Goal: Information Seeking & Learning: Check status

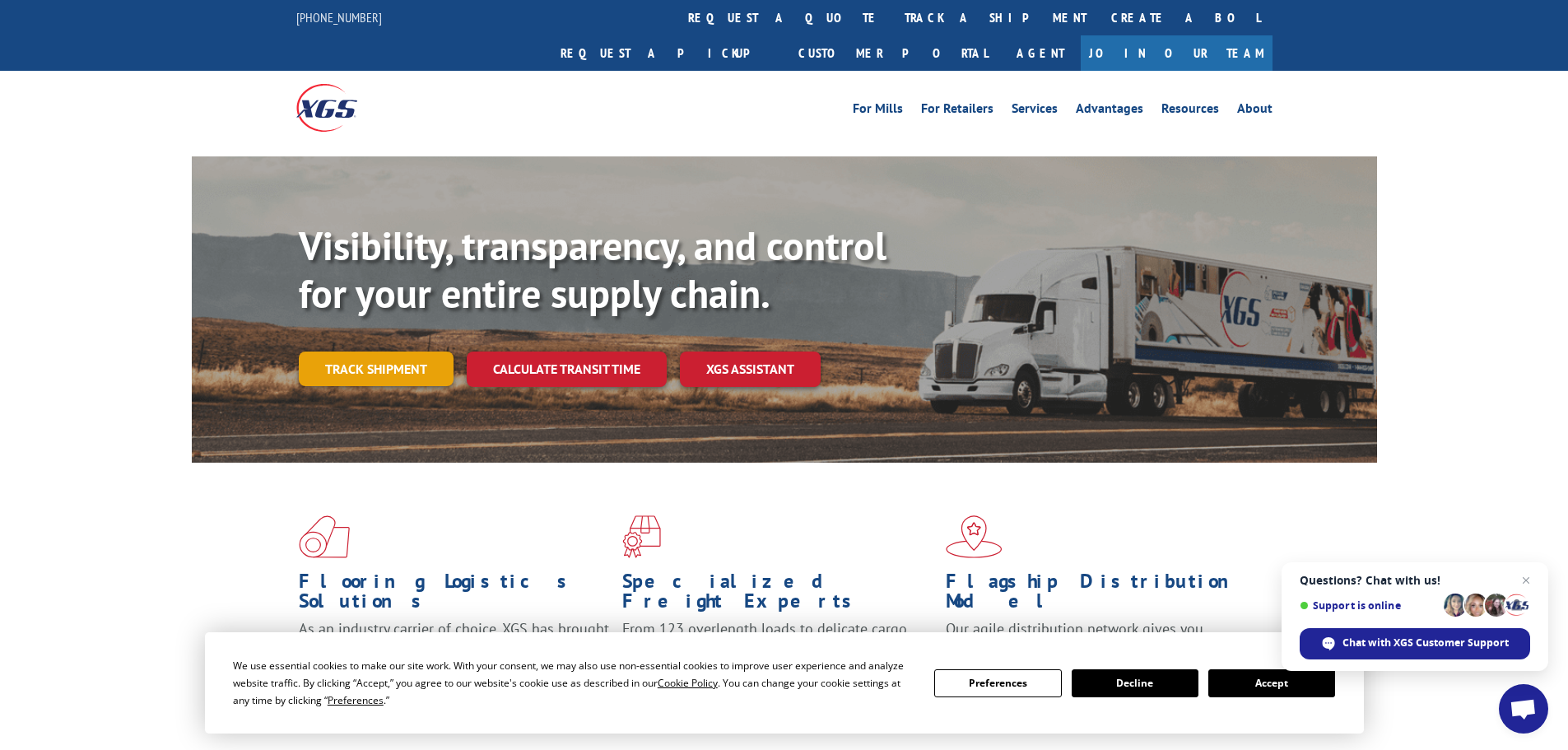
click at [354, 351] on link "Track shipment" at bounding box center [376, 369] width 155 height 34
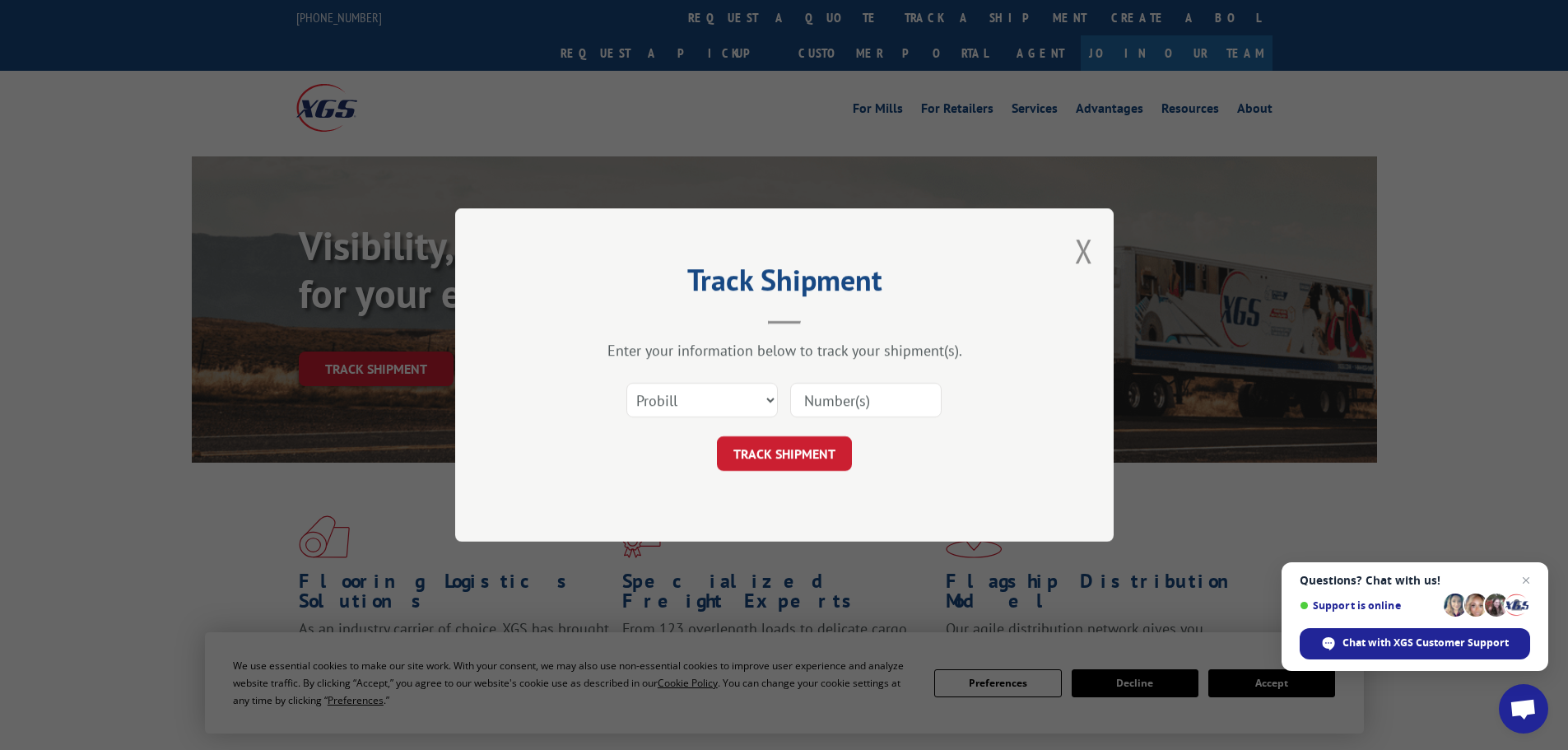
click at [839, 408] on input at bounding box center [866, 400] width 151 height 34
click at [830, 403] on input at bounding box center [866, 400] width 151 height 34
type input "17454968"
click at [797, 451] on button "TRACK SHIPMENT" at bounding box center [784, 454] width 135 height 34
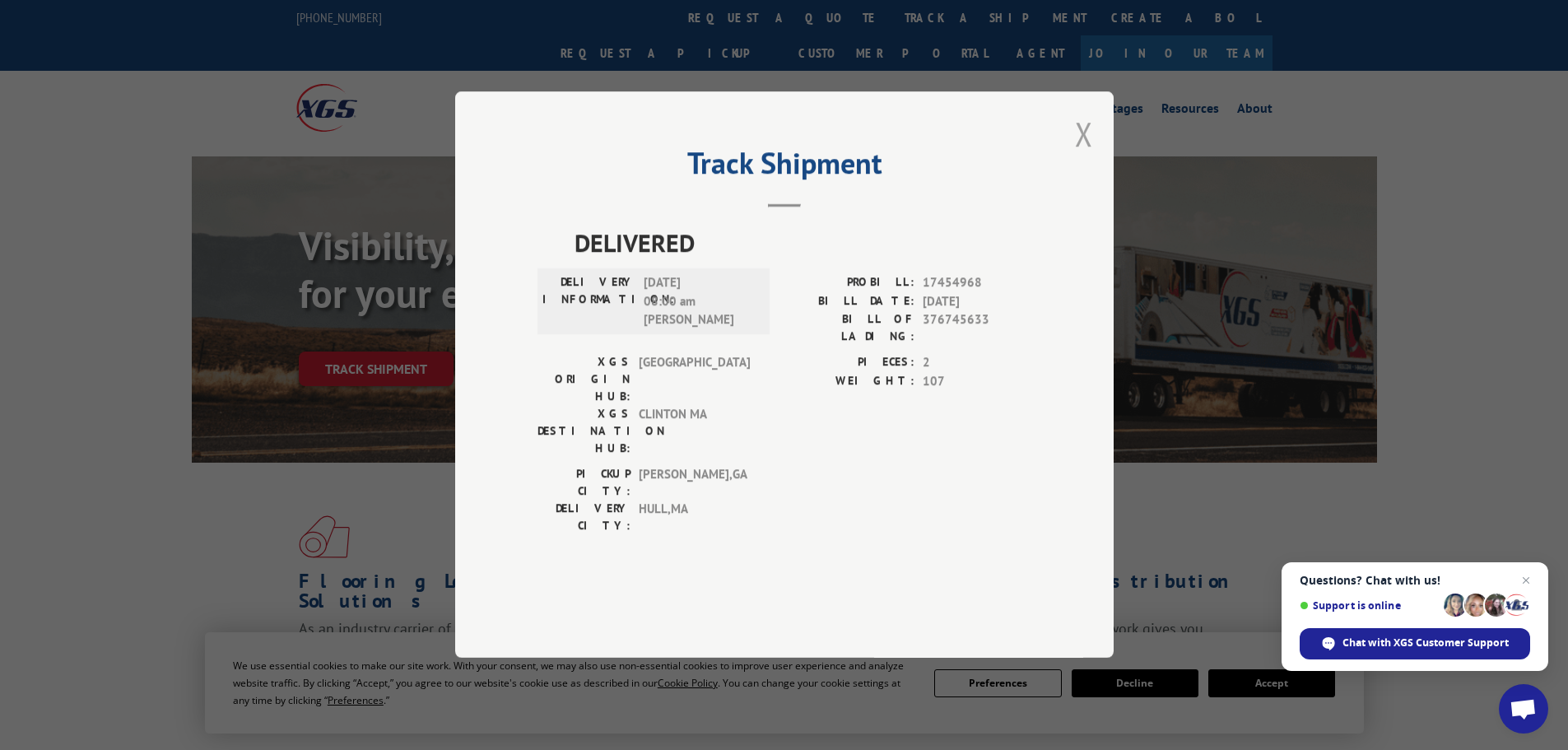
click at [1079, 155] on button "Close modal" at bounding box center [1084, 133] width 18 height 44
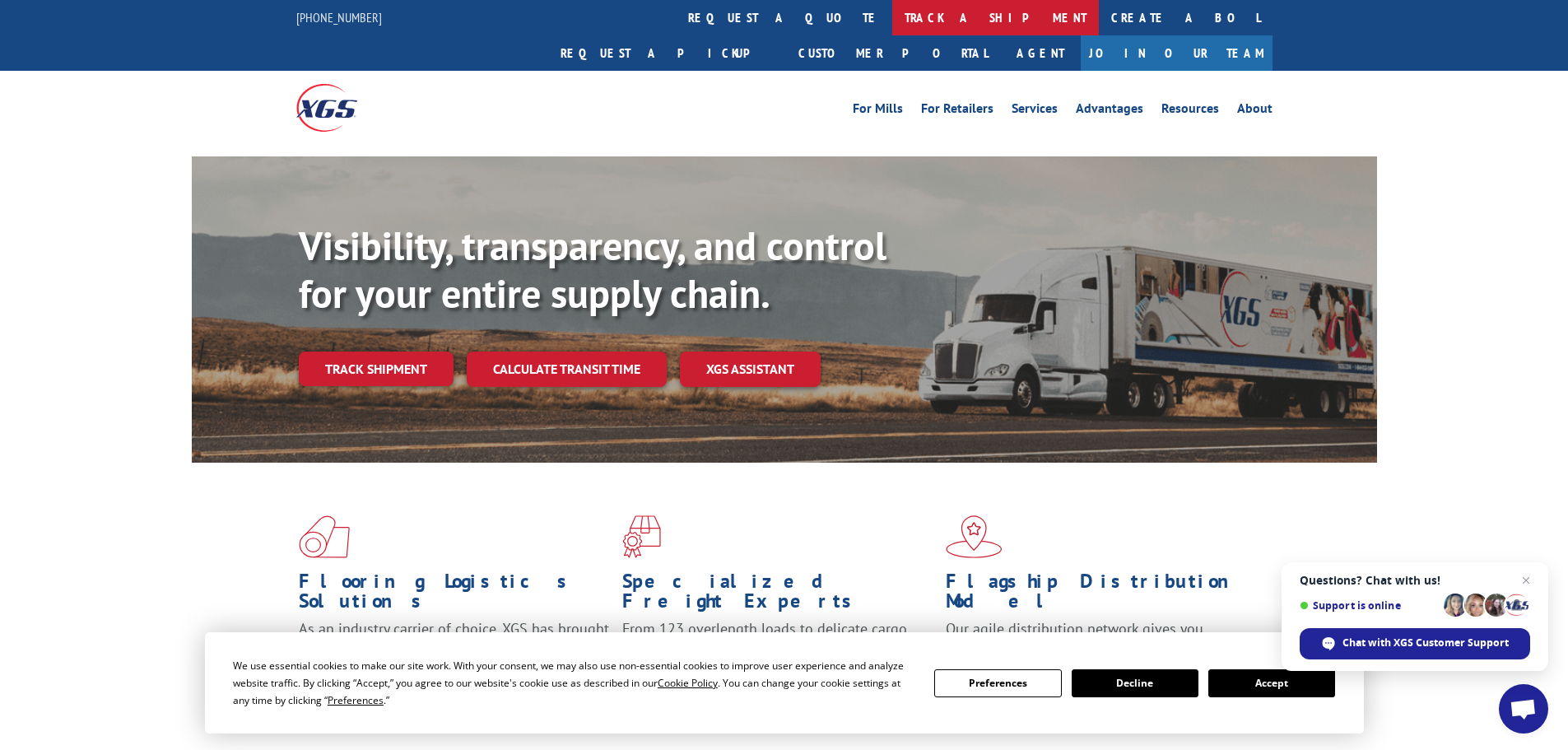
click at [892, 17] on link "track a shipment" at bounding box center [995, 17] width 207 height 35
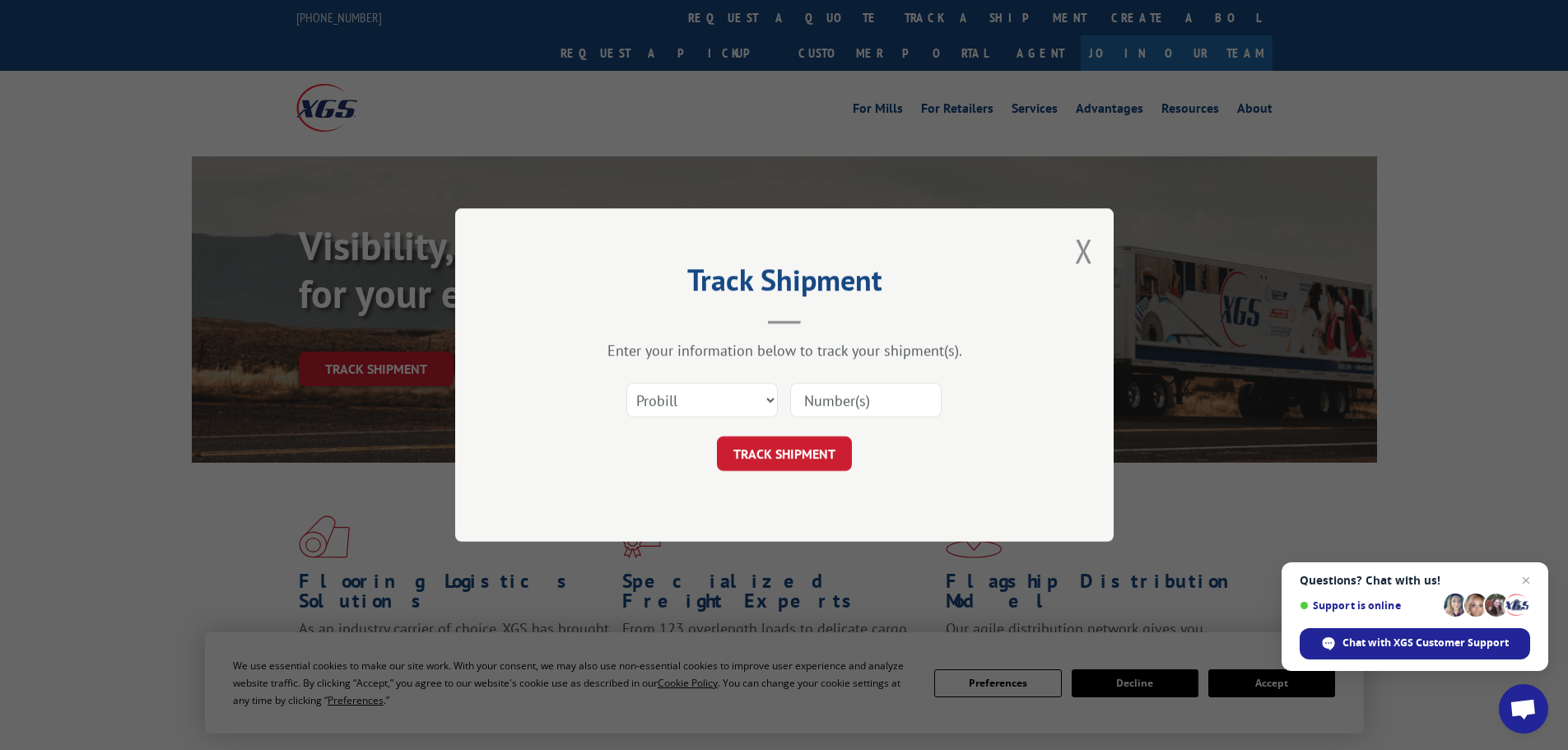
click at [841, 403] on input at bounding box center [866, 400] width 151 height 34
type input "17489978"
click at [793, 443] on button "TRACK SHIPMENT" at bounding box center [784, 454] width 135 height 34
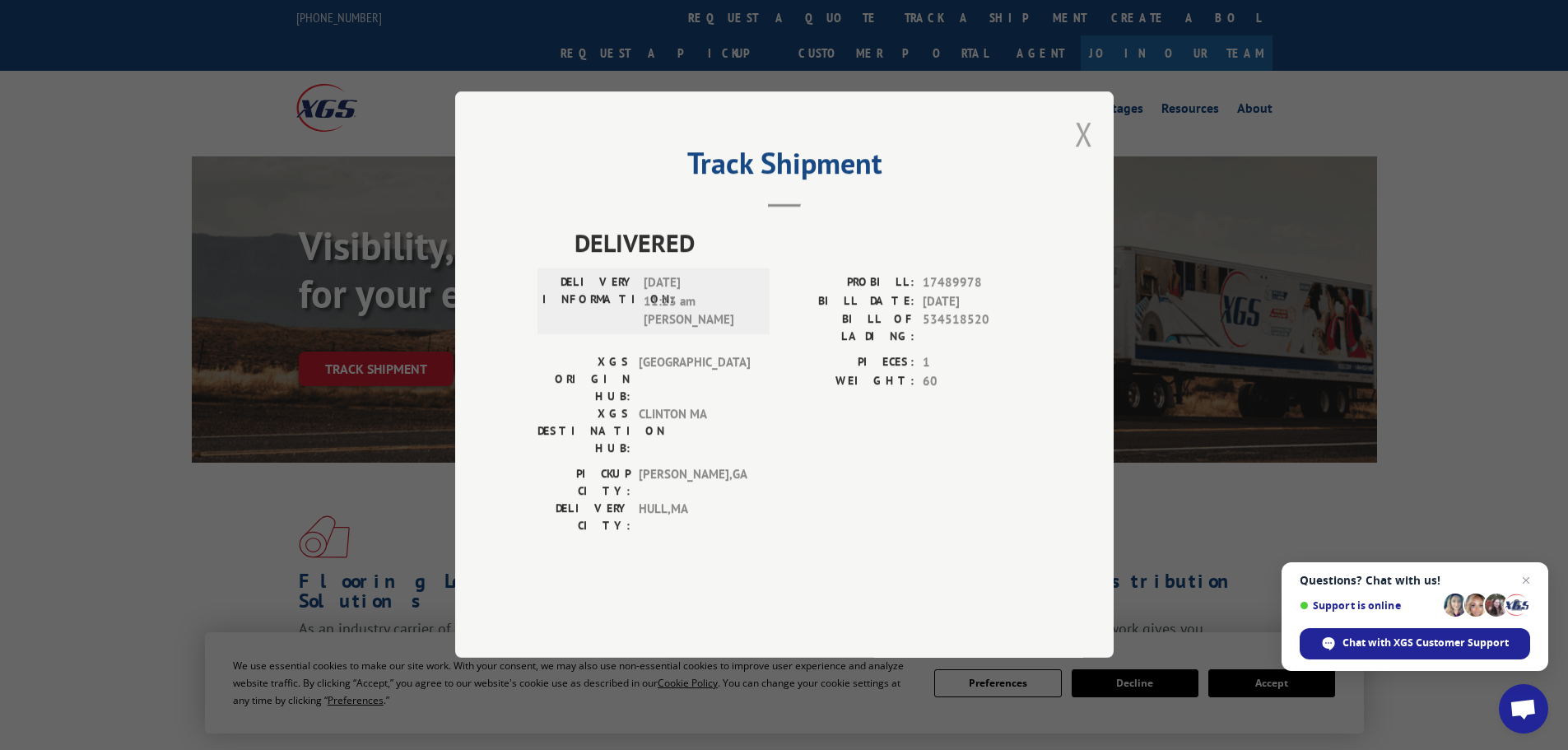
click at [1081, 155] on button "Close modal" at bounding box center [1084, 133] width 18 height 44
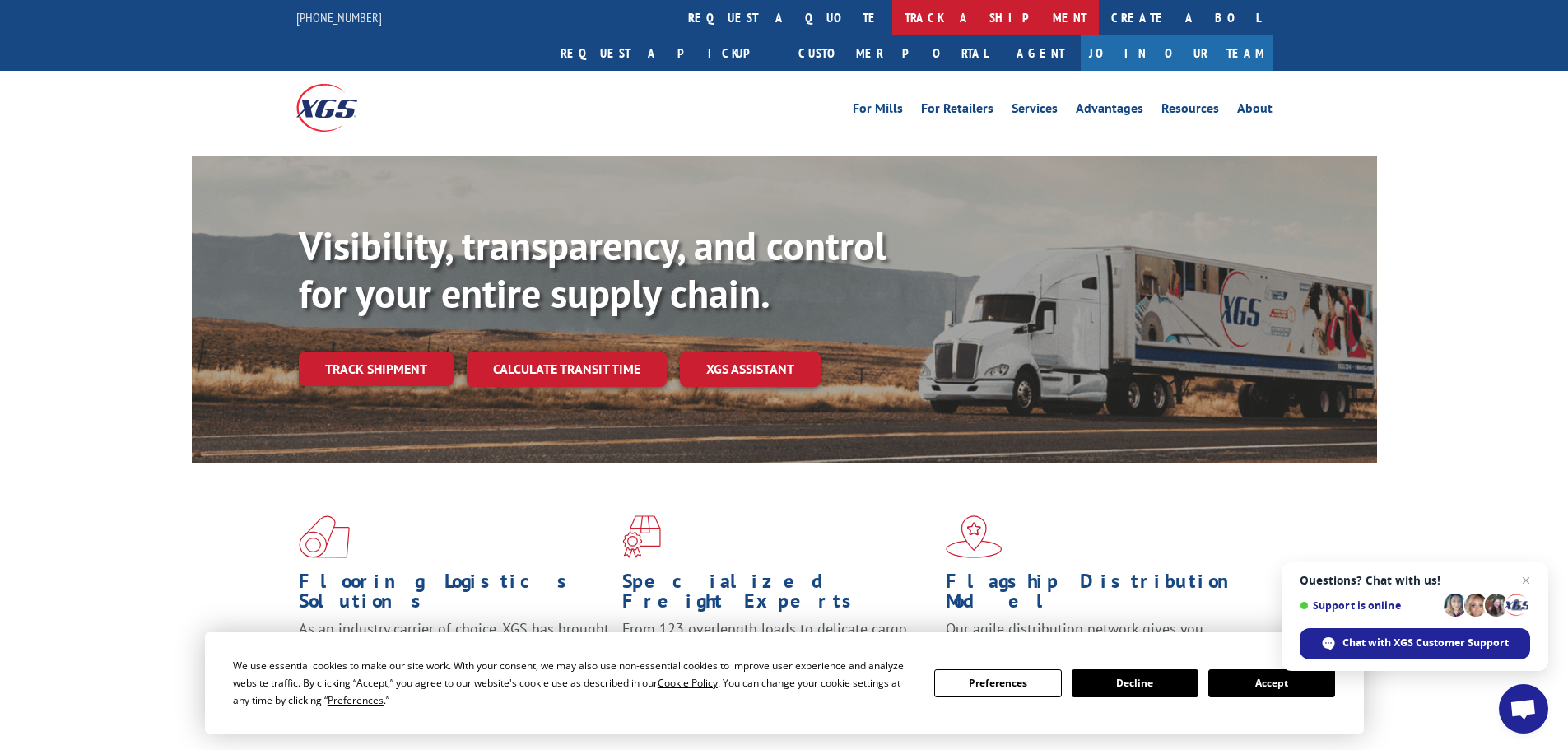
click at [892, 21] on link "track a shipment" at bounding box center [995, 17] width 207 height 35
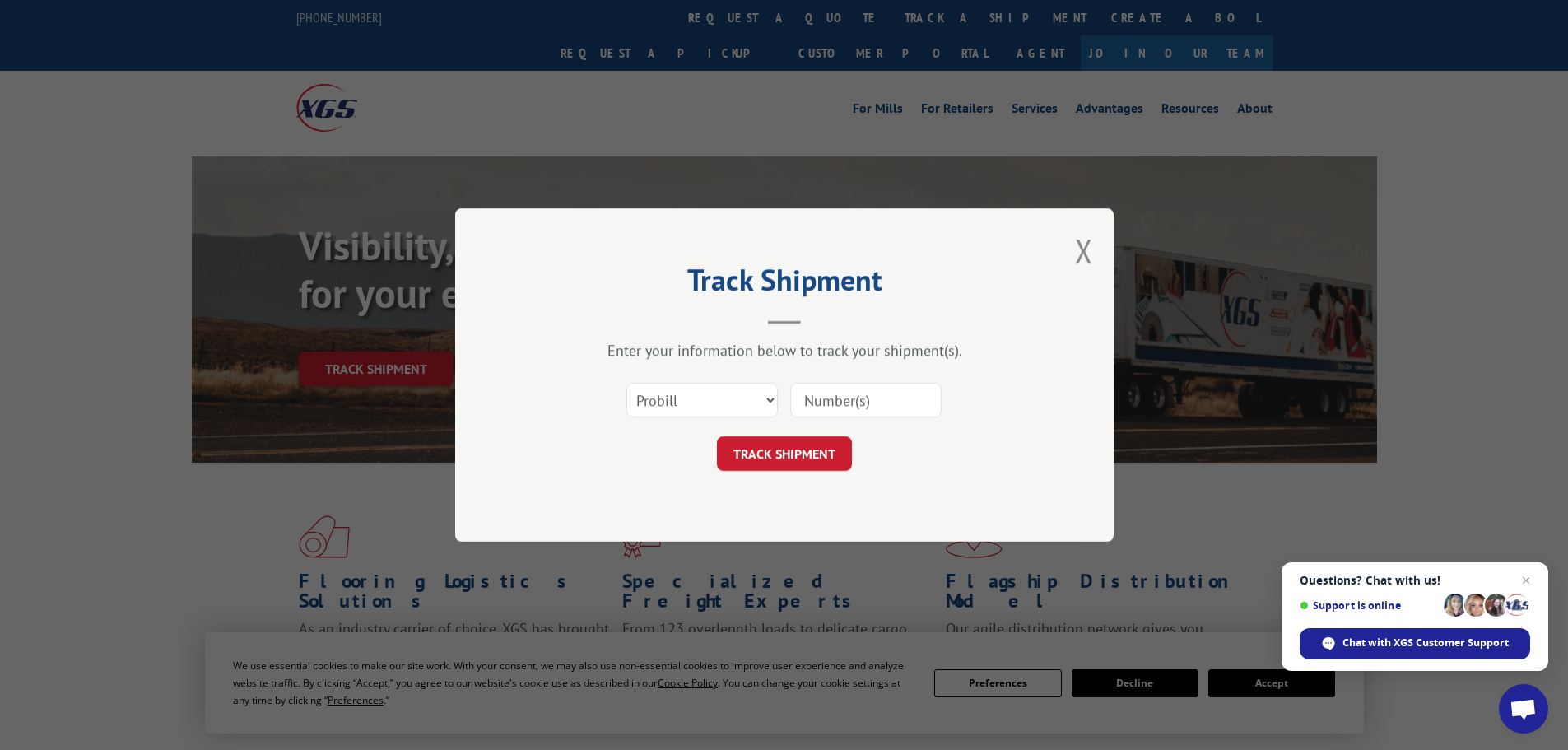
click at [844, 398] on input at bounding box center [866, 400] width 151 height 34
type input "17454968"
click at [800, 453] on button "TRACK SHIPMENT" at bounding box center [784, 454] width 135 height 34
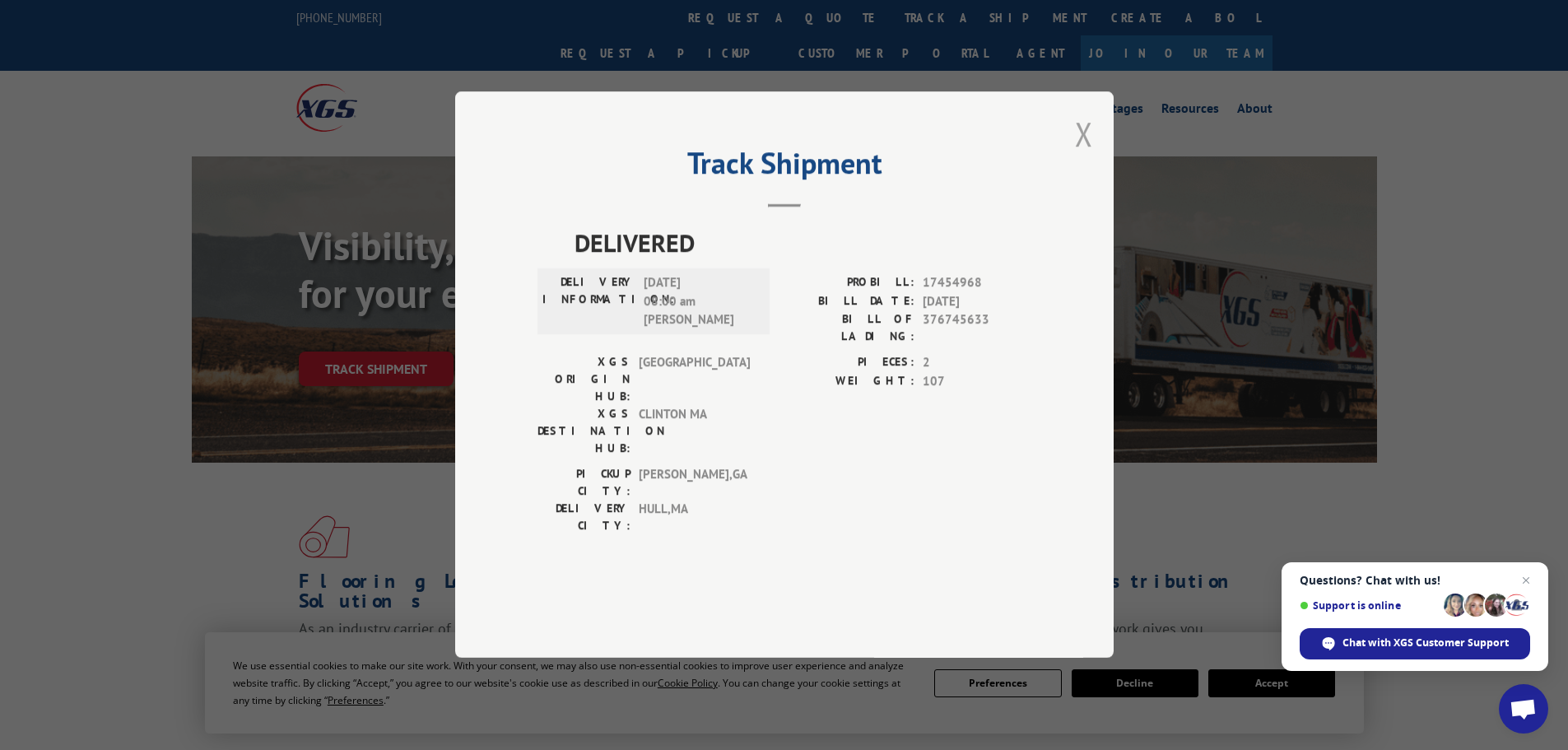
click at [1082, 155] on button "Close modal" at bounding box center [1084, 133] width 18 height 44
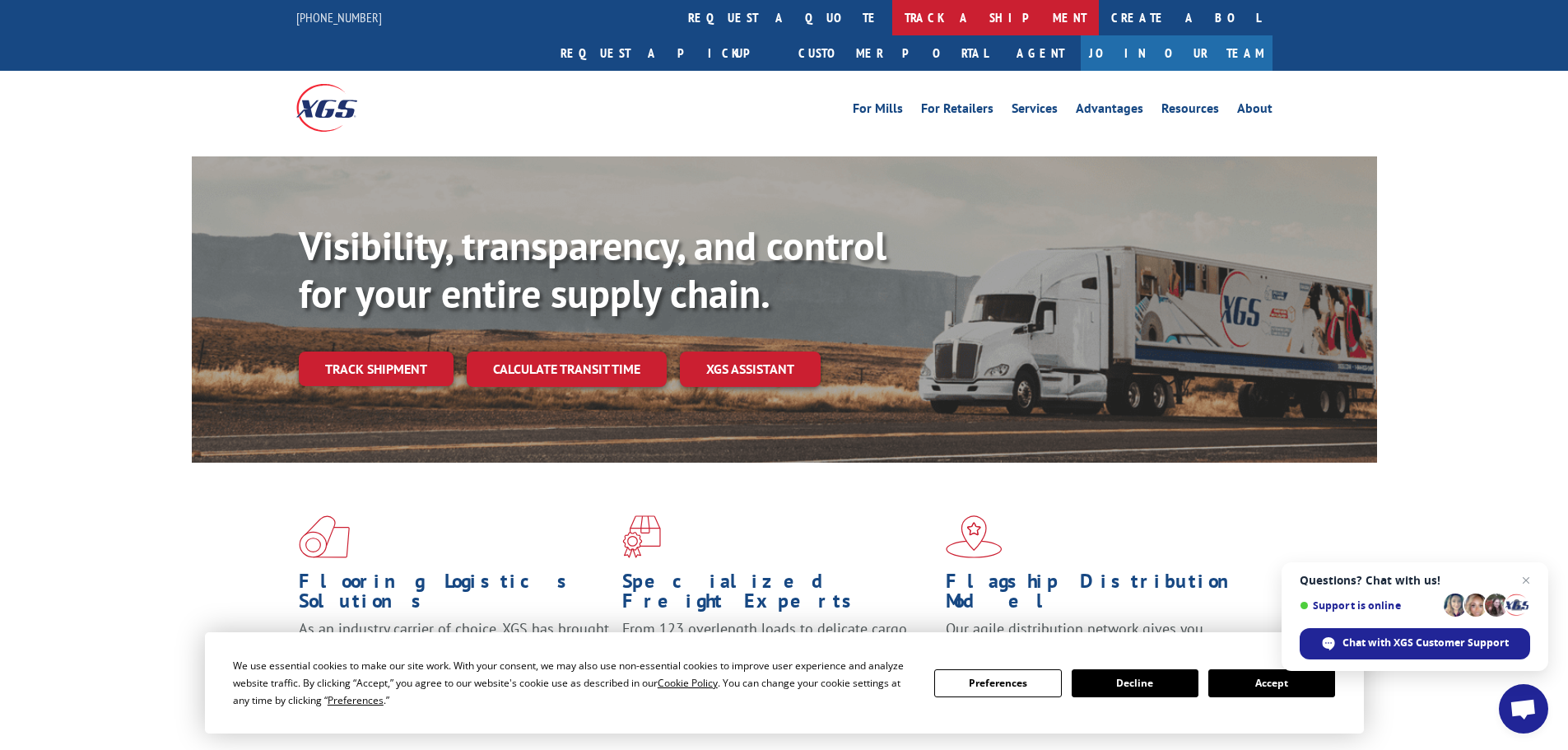
click at [892, 19] on link "track a shipment" at bounding box center [995, 17] width 207 height 35
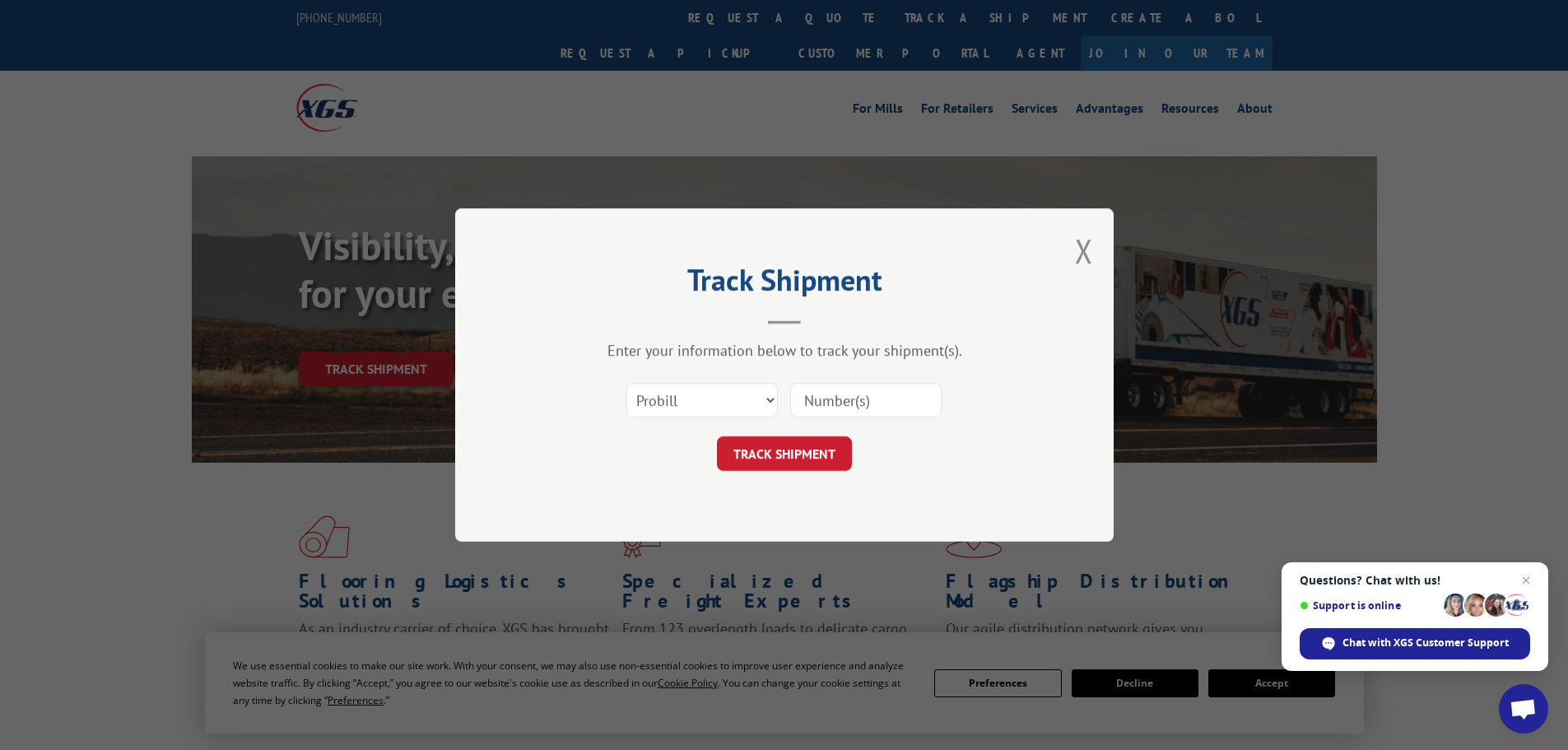
click at [831, 394] on input at bounding box center [866, 400] width 151 height 34
type input "17454968"
click at [802, 451] on button "TRACK SHIPMENT" at bounding box center [784, 454] width 135 height 34
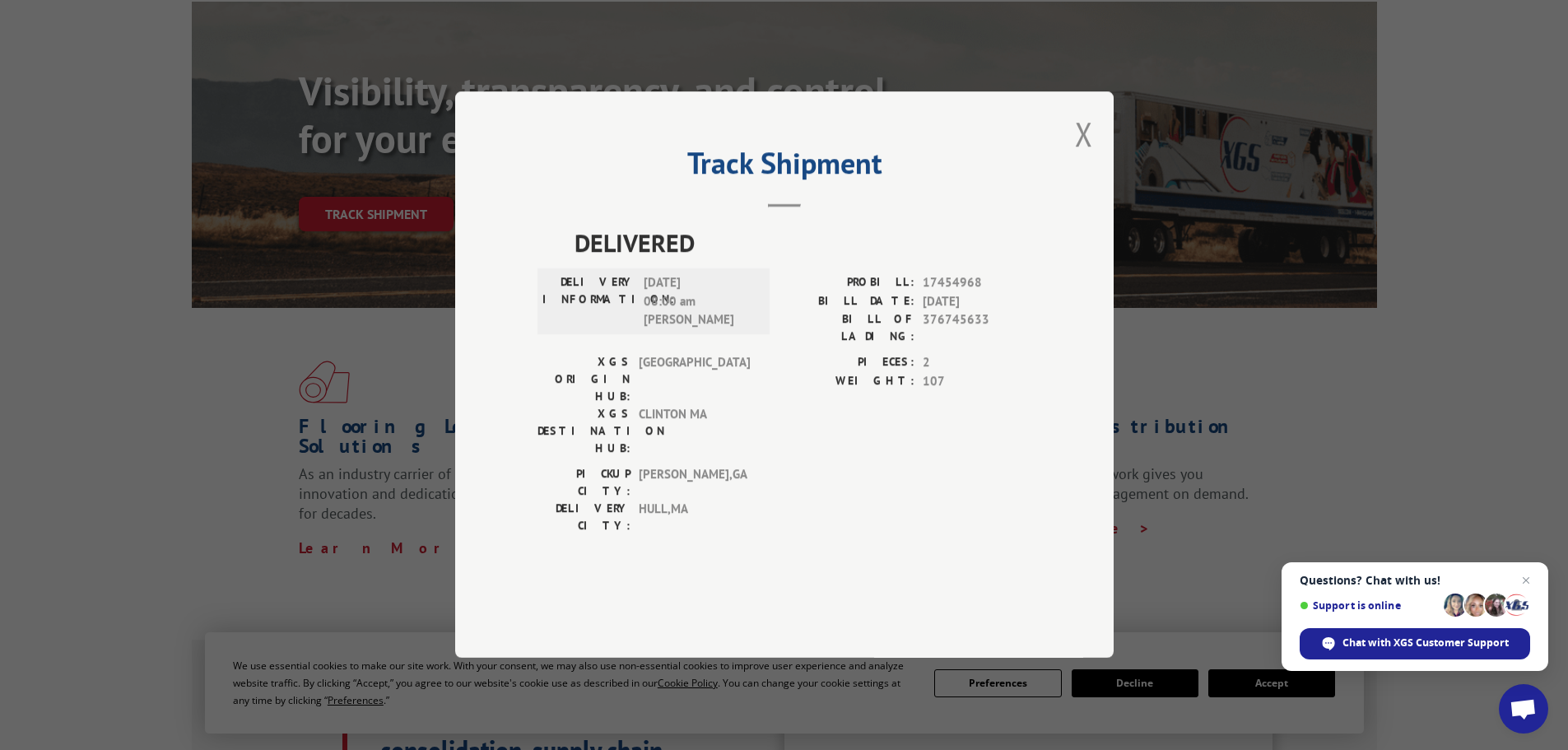
scroll to position [82, 0]
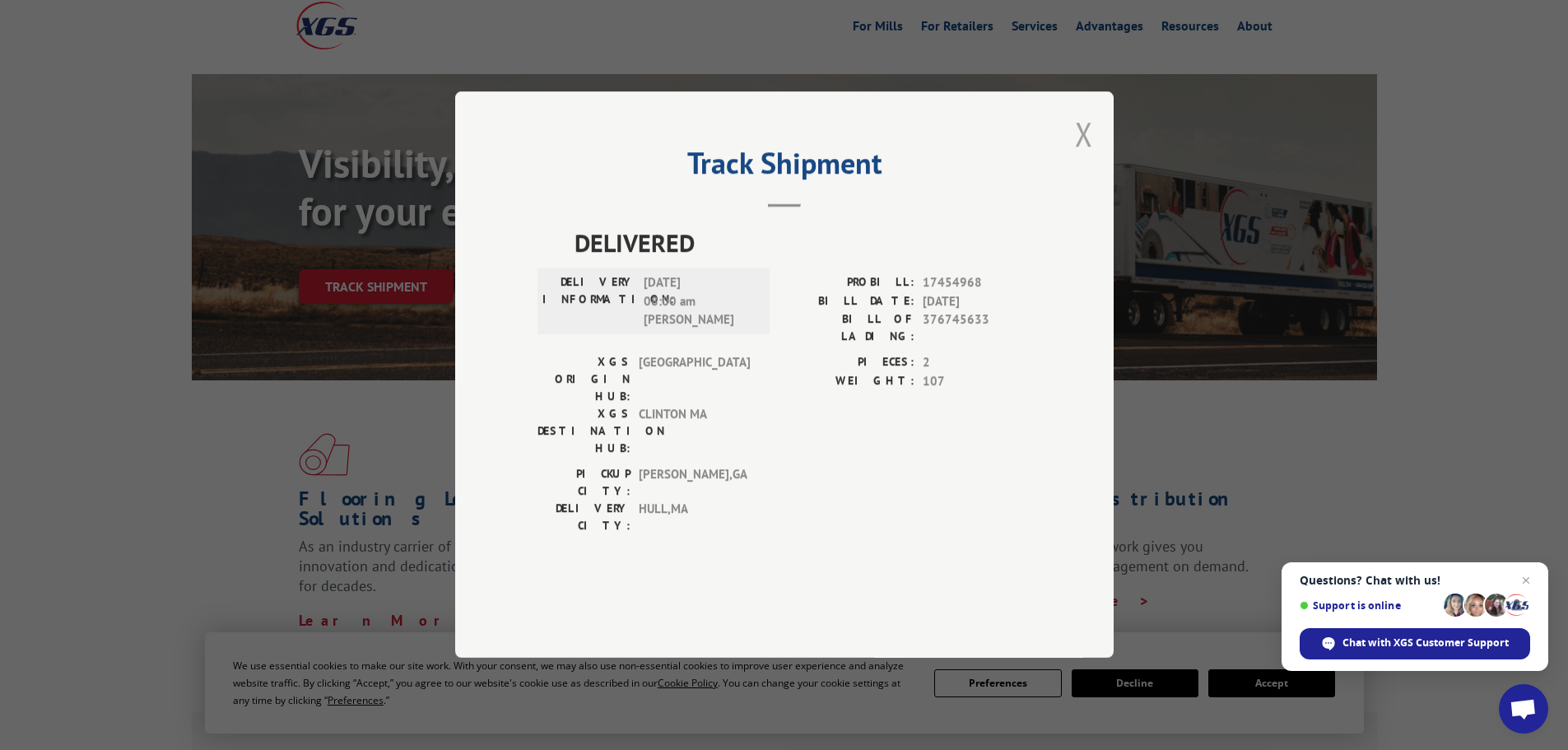
click at [1083, 155] on button "Close modal" at bounding box center [1084, 133] width 18 height 44
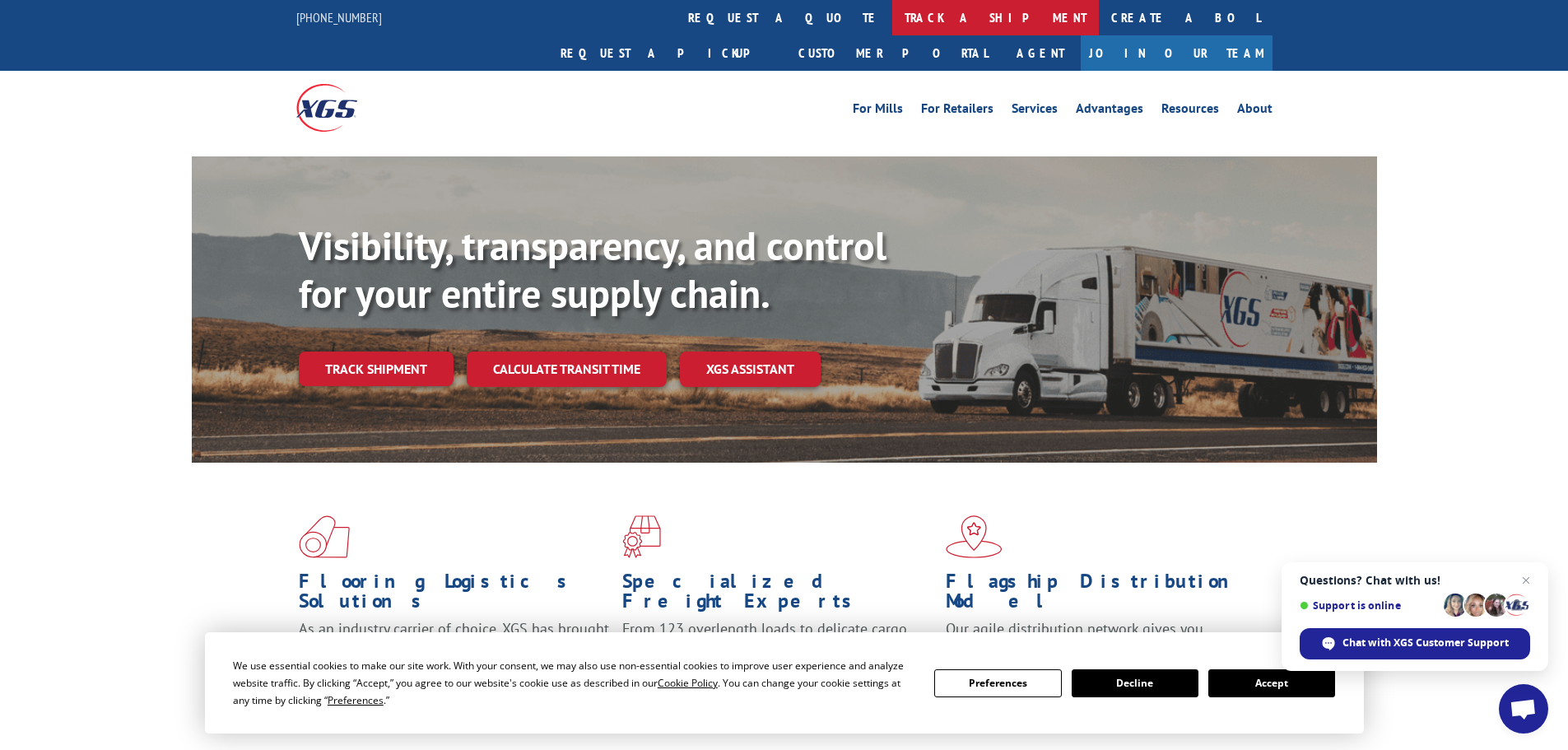
click at [892, 26] on link "track a shipment" at bounding box center [995, 17] width 207 height 35
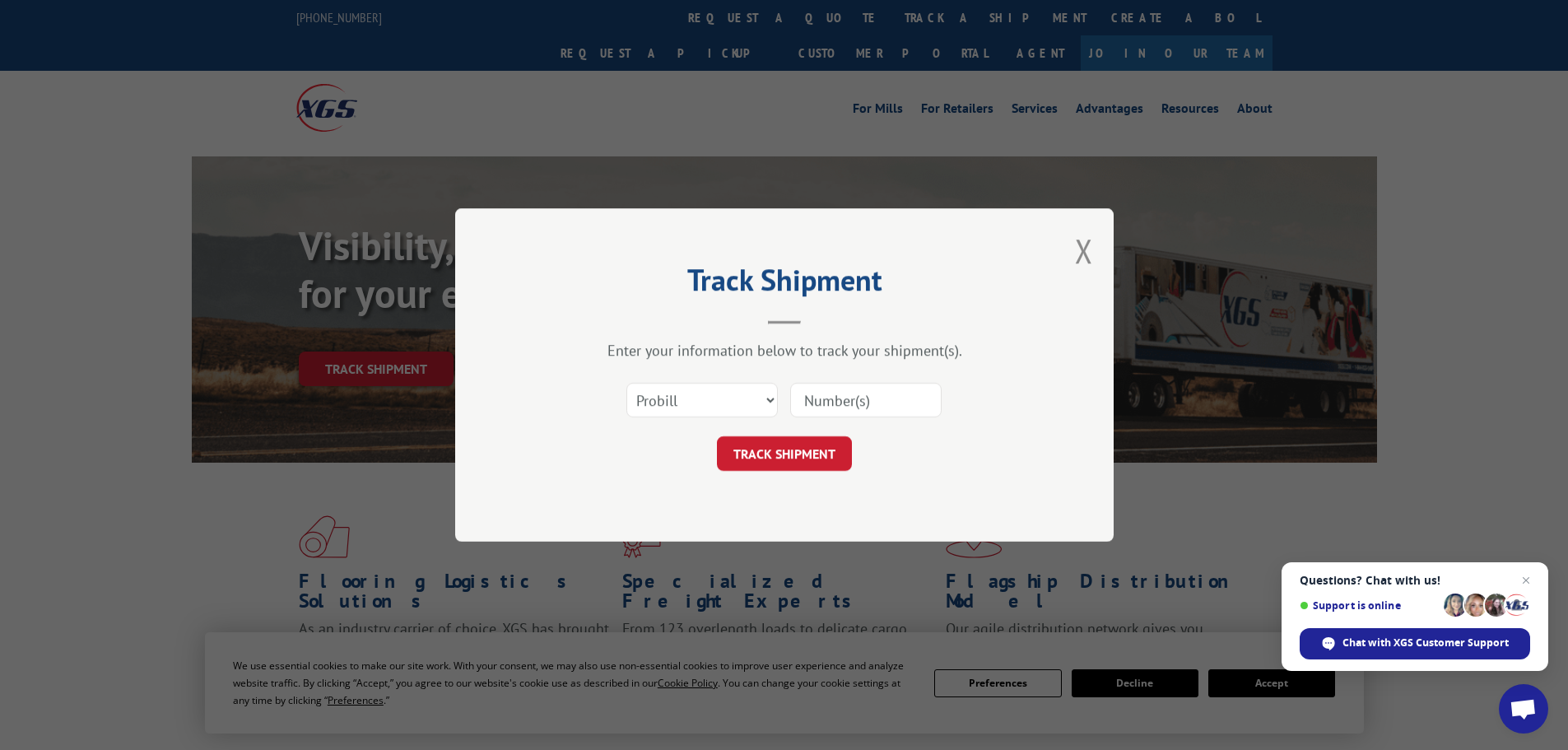
click at [818, 408] on input at bounding box center [866, 400] width 151 height 34
type input "11165295"
click button "TRACK SHIPMENT" at bounding box center [784, 454] width 135 height 34
